Goal: Learn about a topic

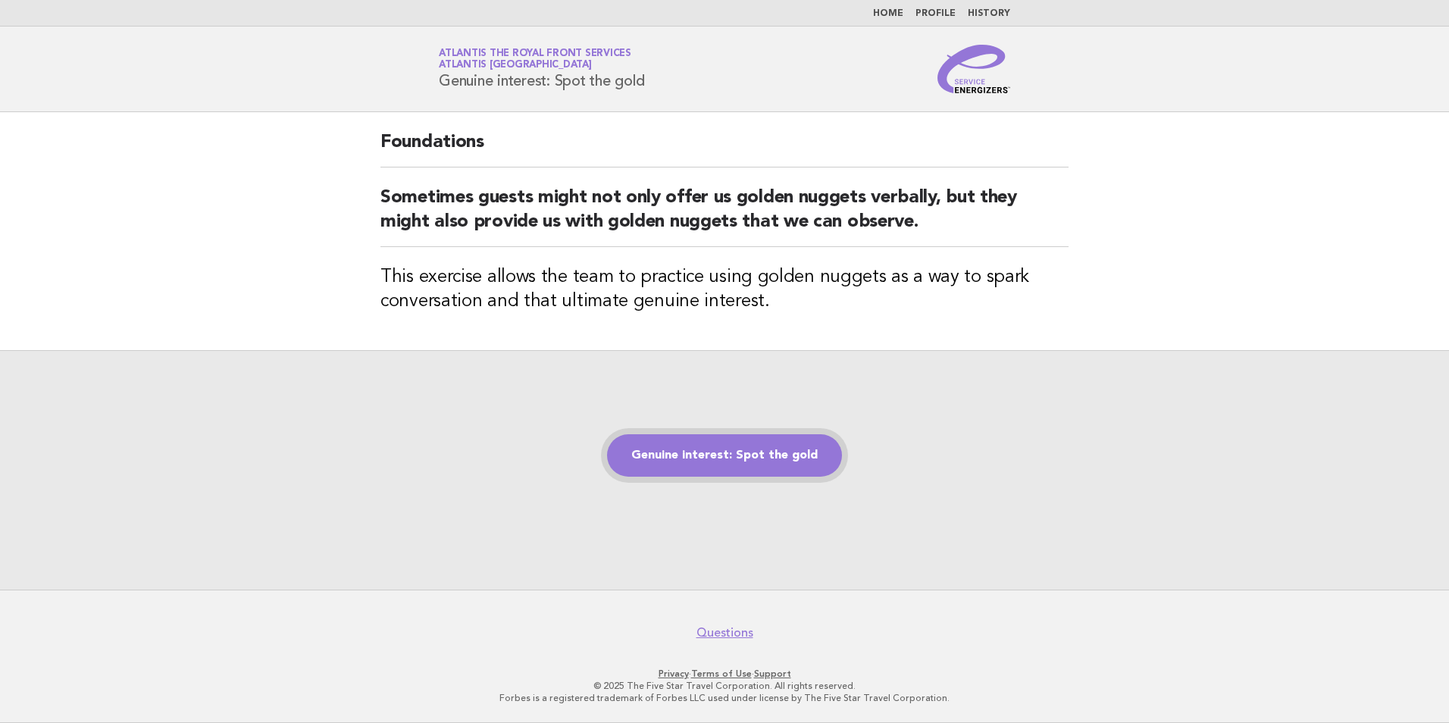
click at [793, 445] on link "Genuine interest: Spot the gold" at bounding box center [724, 455] width 235 height 42
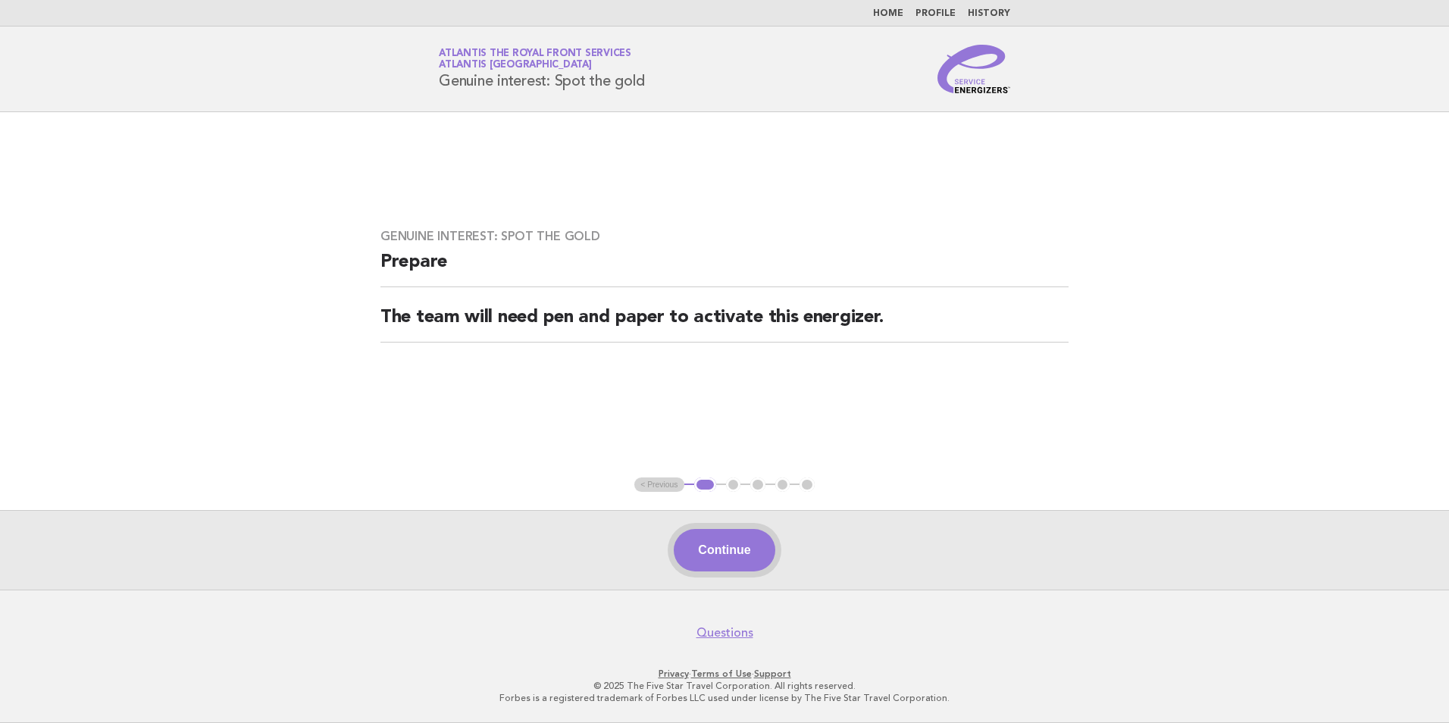
click at [734, 568] on button "Continue" at bounding box center [724, 550] width 101 height 42
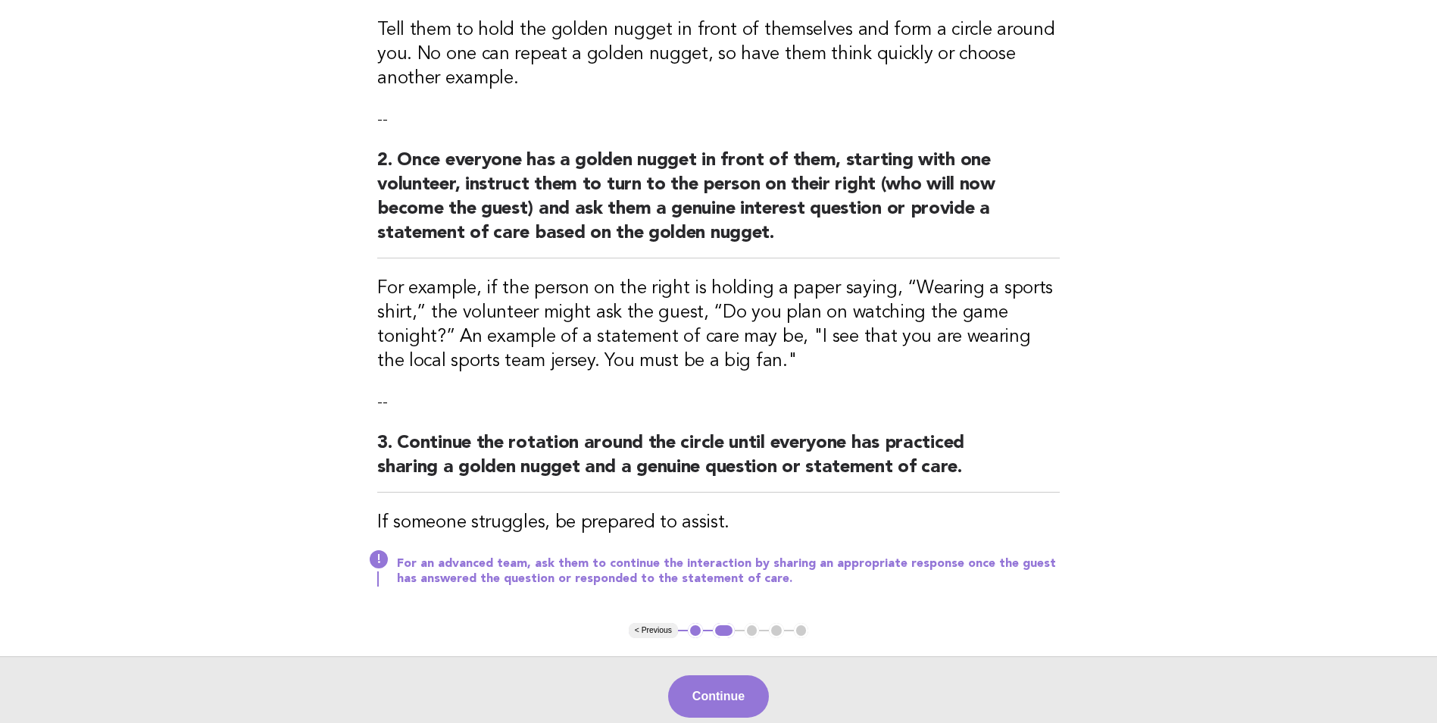
scroll to position [379, 0]
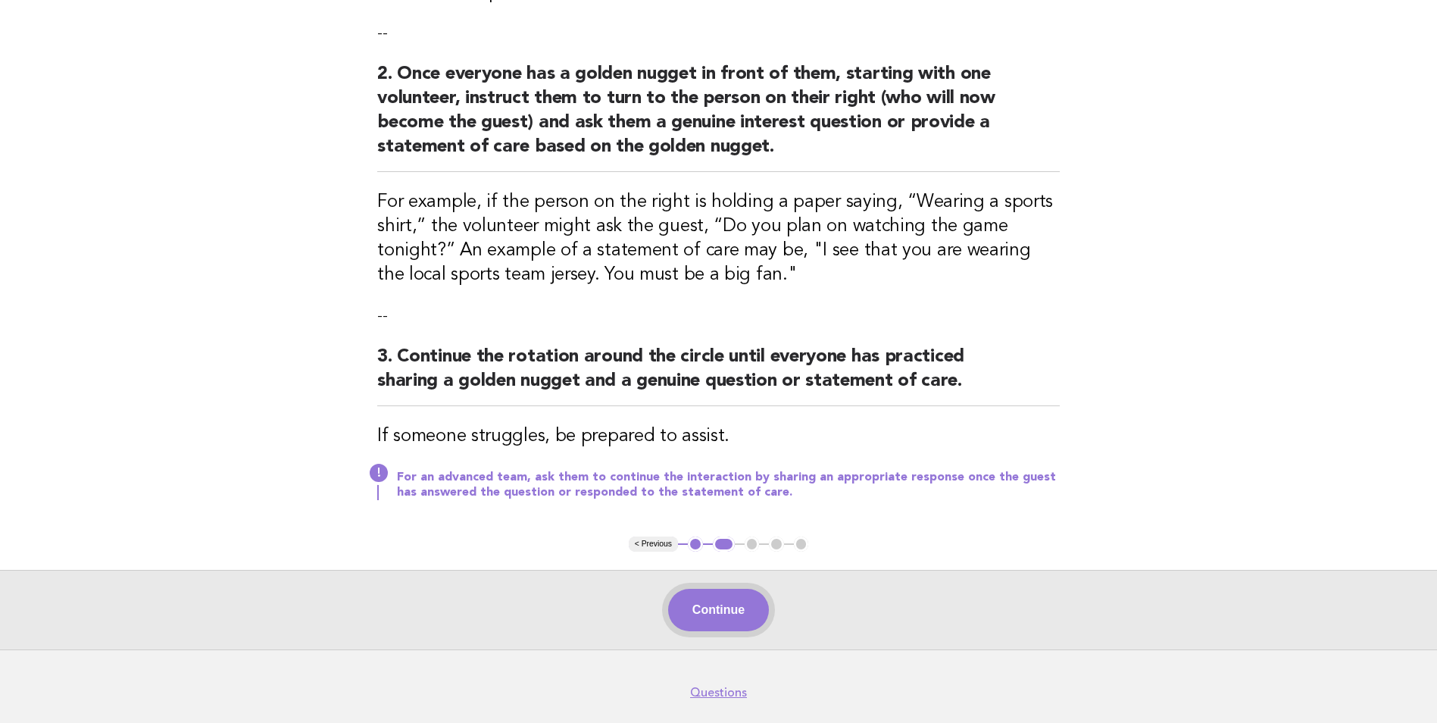
click at [716, 630] on button "Continue" at bounding box center [718, 610] width 101 height 42
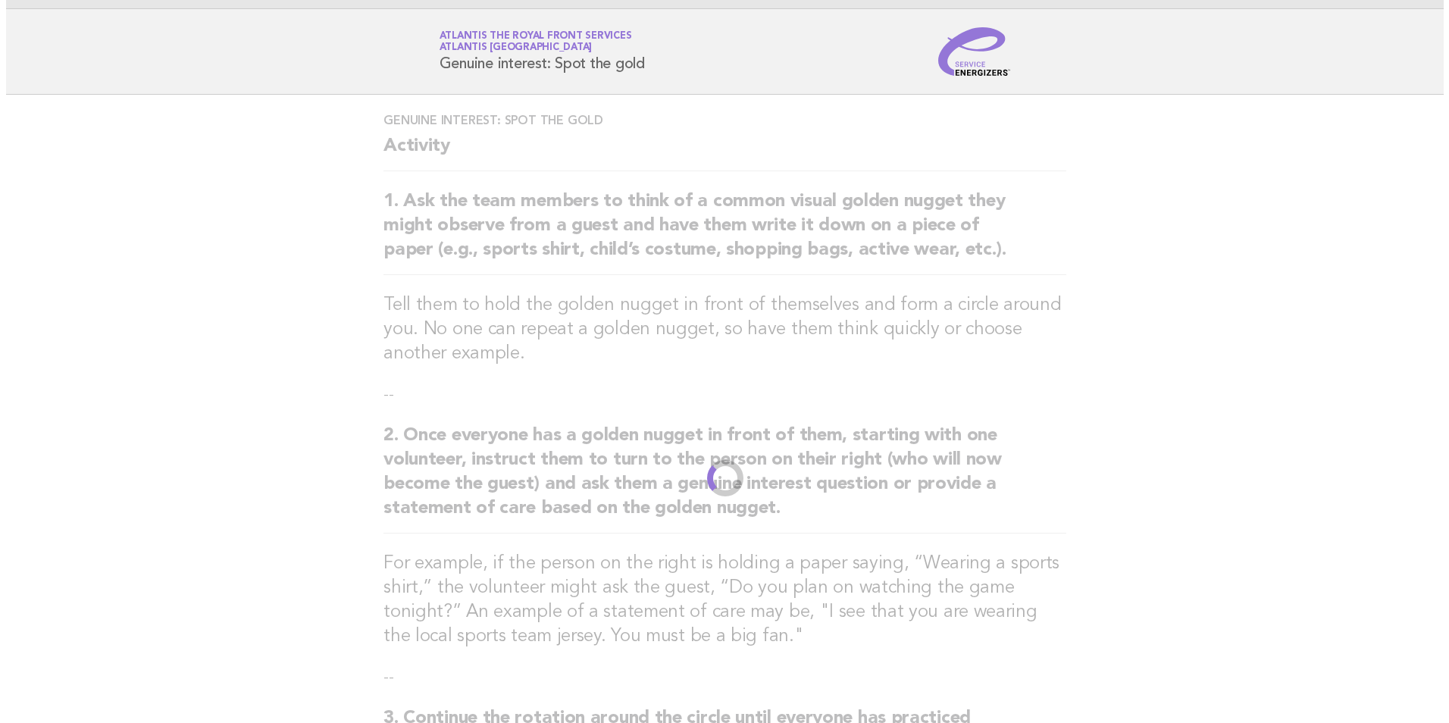
scroll to position [0, 0]
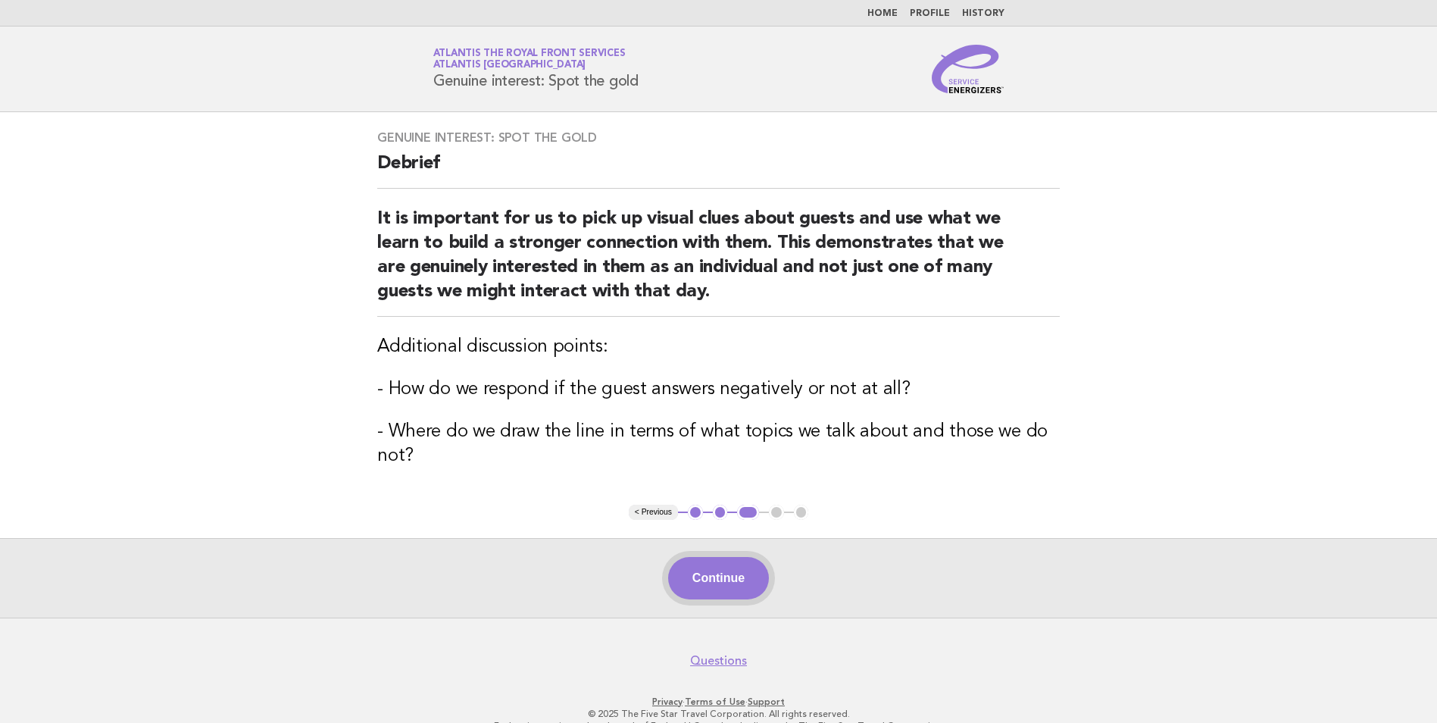
click at [740, 588] on button "Continue" at bounding box center [718, 578] width 101 height 42
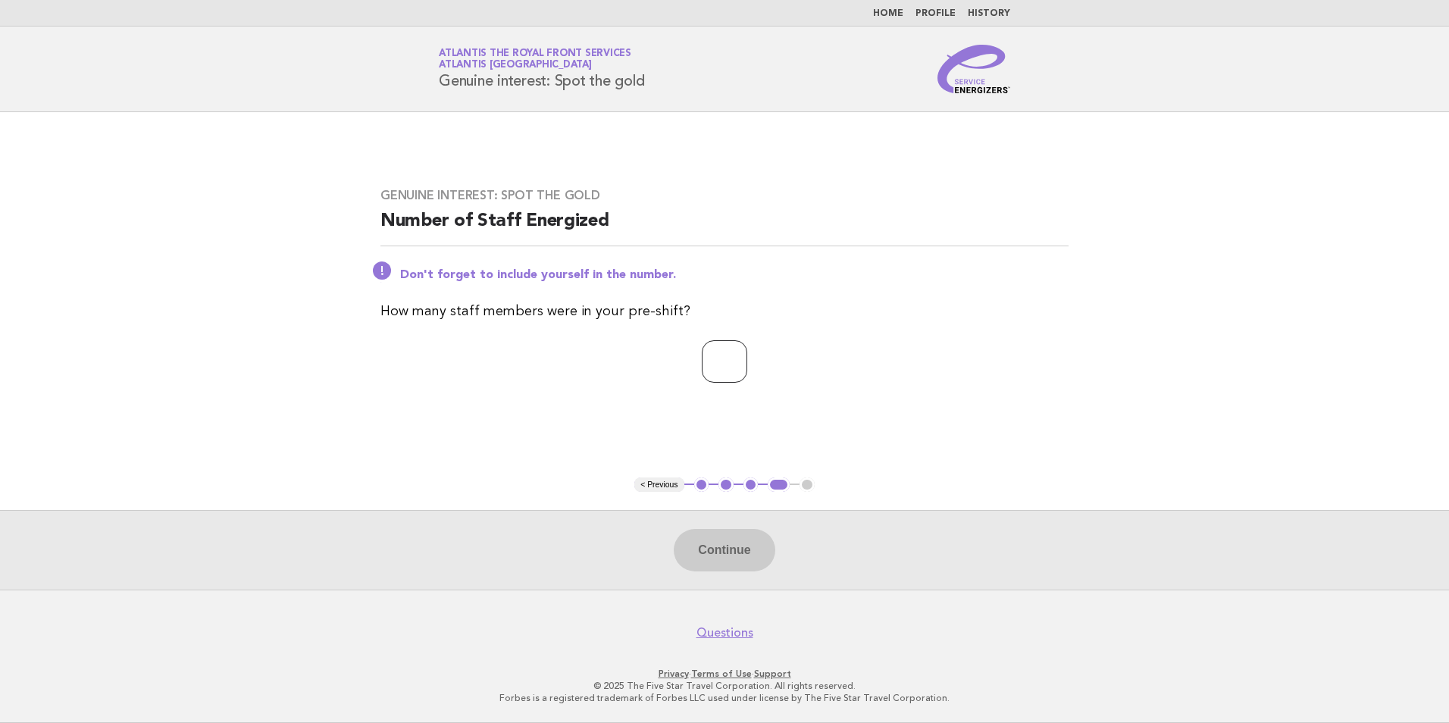
click at [709, 359] on input "number" at bounding box center [724, 361] width 45 height 42
type input "*"
click at [738, 540] on button "Continue" at bounding box center [724, 550] width 101 height 42
